Goal: Transaction & Acquisition: Purchase product/service

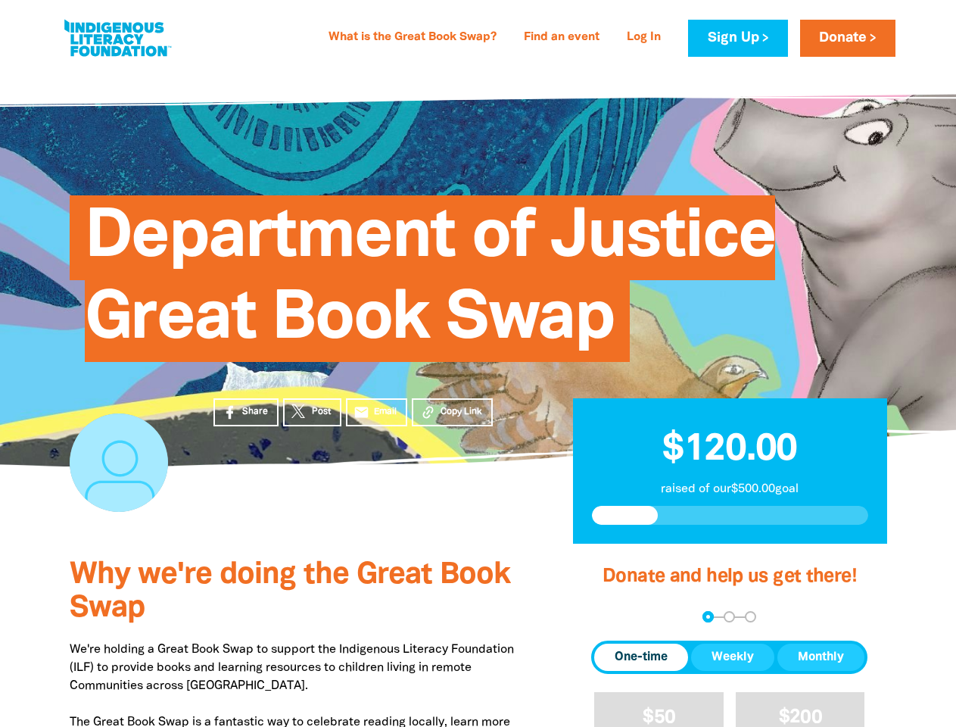
click at [478, 362] on span "Department of Justice Great Book Swap" at bounding box center [430, 284] width 691 height 155
click at [452, 412] on span "Copy Link" at bounding box center [462, 412] width 42 height 14
click at [612, 617] on div "arrow_back Back Step 1 Step 2 Step 3" at bounding box center [729, 616] width 276 height 11
click at [708, 616] on div "Navigate to step 1 of 3 to enter your donation amount" at bounding box center [709, 617] width 4 height 4
click at [641, 657] on span "One-time" at bounding box center [641, 657] width 53 height 18
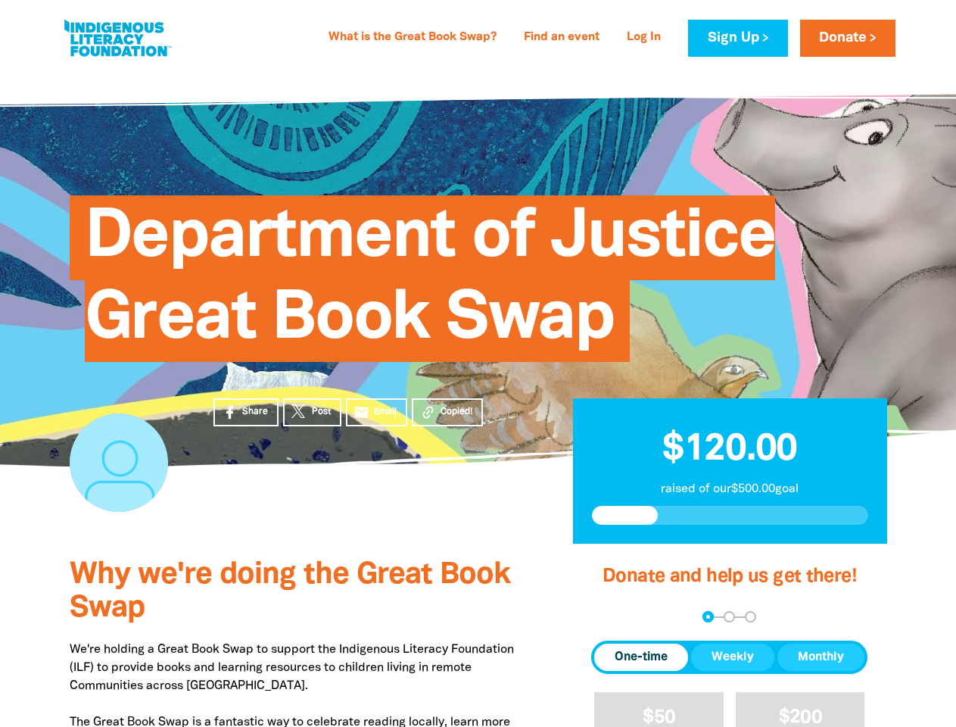
click at [733, 657] on span "Weekly" at bounding box center [733, 657] width 42 height 18
